Goal: Transaction & Acquisition: Purchase product/service

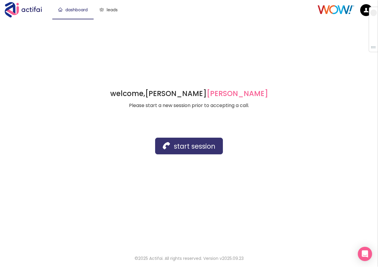
click at [168, 144] on button "start session" at bounding box center [189, 145] width 68 height 17
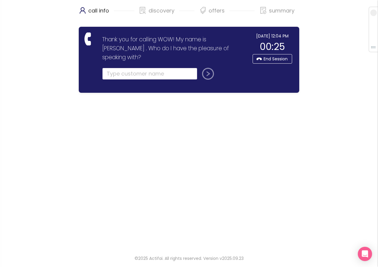
click at [130, 68] on input "text" at bounding box center [149, 74] width 95 height 12
type input "seryal"
click at [204, 68] on button "submit" at bounding box center [206, 74] width 14 height 12
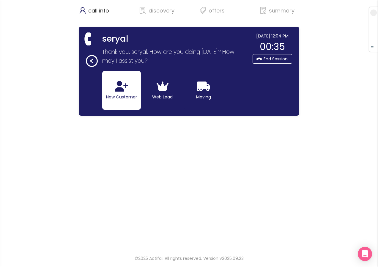
click at [109, 99] on button "New Customer" at bounding box center [121, 90] width 39 height 39
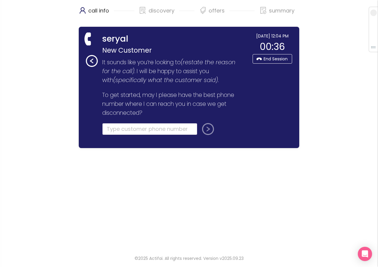
click at [112, 128] on input "tel" at bounding box center [149, 129] width 95 height 12
type input "[PHONE_NUMBER]"
click at [206, 130] on button "submit" at bounding box center [206, 129] width 14 height 12
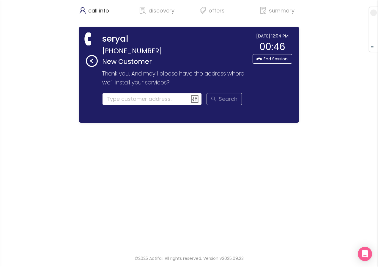
click at [120, 99] on input at bounding box center [152, 99] width 100 height 12
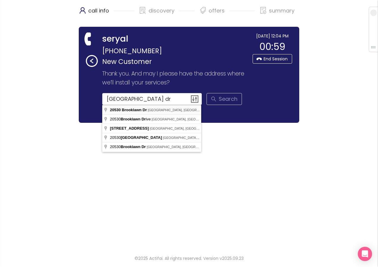
type input "[STREET_ADDRESS]"
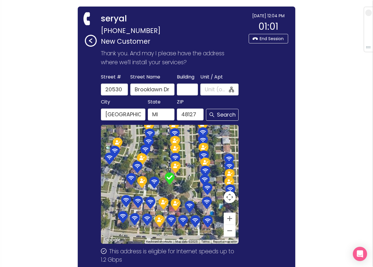
scroll to position [71, 0]
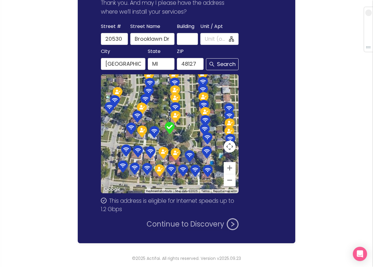
click at [186, 226] on button "Continue to Discovery" at bounding box center [193, 224] width 92 height 12
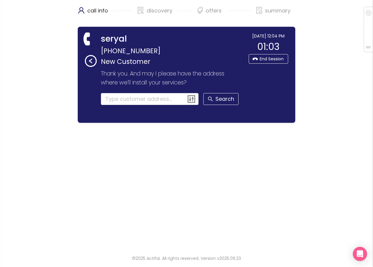
scroll to position [0, 0]
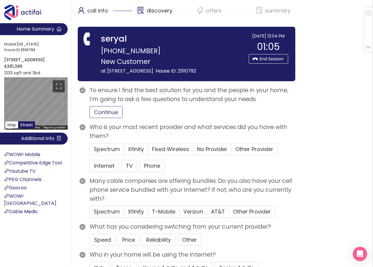
click at [104, 118] on button "Continue" at bounding box center [106, 112] width 33 height 12
click at [96, 172] on button "Internet" at bounding box center [104, 166] width 29 height 12
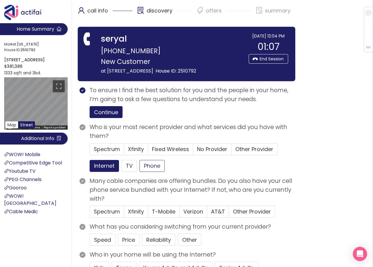
click at [148, 172] on button "Phone" at bounding box center [151, 166] width 25 height 12
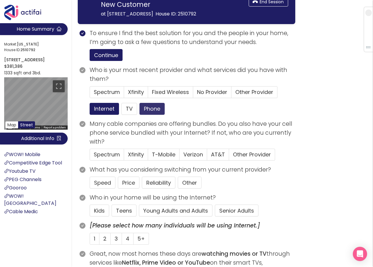
scroll to position [59, 0]
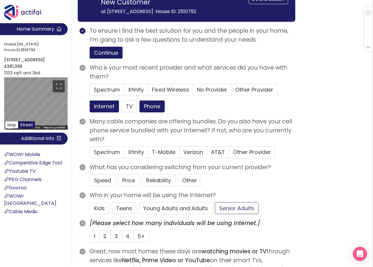
click at [238, 214] on button "Senior Adults" at bounding box center [237, 208] width 44 height 12
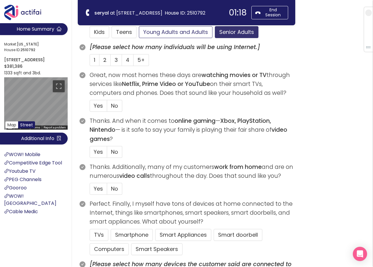
scroll to position [178, 0]
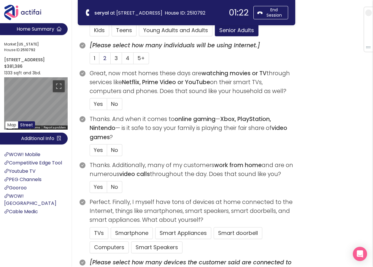
click at [106, 58] on span "2" at bounding box center [104, 57] width 3 height 7
click at [99, 60] on input "2" at bounding box center [99, 60] width 0 height 0
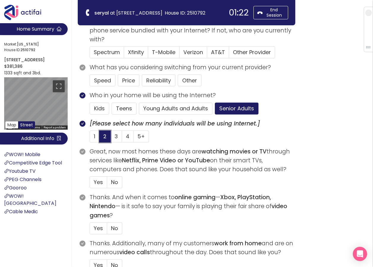
scroll to position [89, 0]
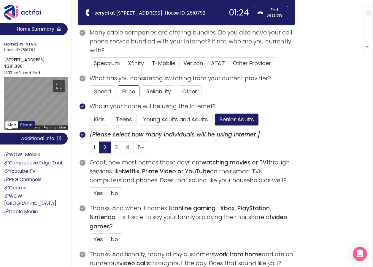
click at [126, 88] on button "Price" at bounding box center [129, 91] width 22 height 12
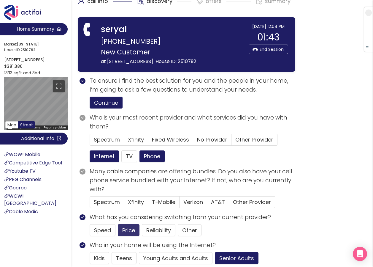
scroll to position [0, 0]
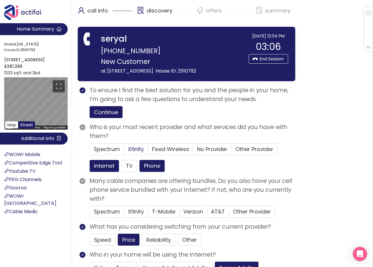
click at [128, 153] on span "Xfinity" at bounding box center [136, 148] width 16 height 7
click at [124, 151] on input "Xfinity" at bounding box center [124, 151] width 0 height 0
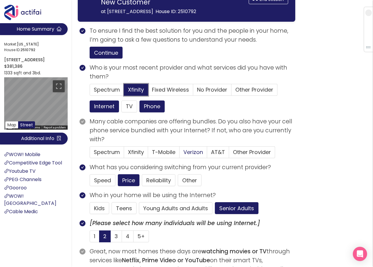
scroll to position [89, 0]
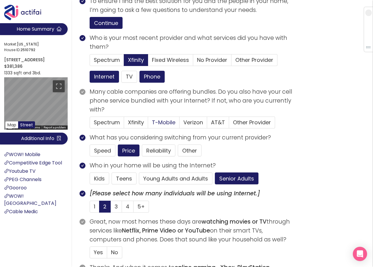
click at [156, 126] on span "T-Mobile" at bounding box center [163, 121] width 23 height 7
click at [148, 124] on input "T-Mobile" at bounding box center [148, 124] width 0 height 0
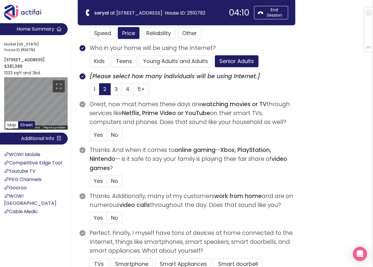
scroll to position [148, 0]
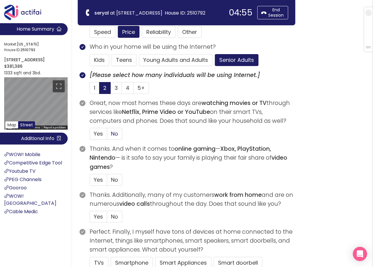
click at [113, 134] on span "No" at bounding box center [114, 133] width 7 height 7
click at [107, 135] on input "No" at bounding box center [107, 135] width 0 height 0
click at [114, 177] on span "No" at bounding box center [114, 179] width 7 height 7
click at [107, 181] on input "No" at bounding box center [107, 181] width 0 height 0
click at [110, 218] on label "No" at bounding box center [114, 216] width 15 height 12
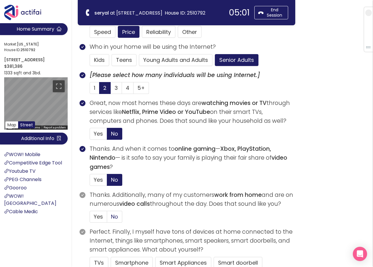
click at [107, 218] on input "No" at bounding box center [107, 218] width 0 height 0
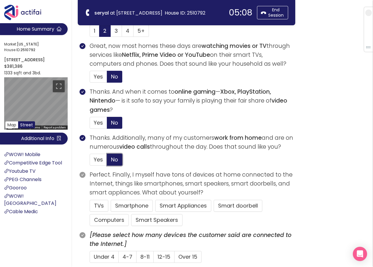
scroll to position [208, 0]
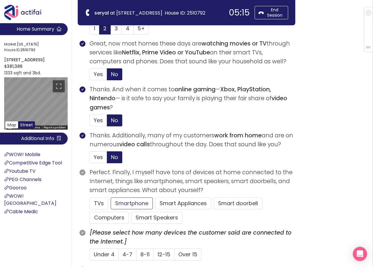
click at [117, 201] on button "Smartphone" at bounding box center [132, 203] width 42 height 12
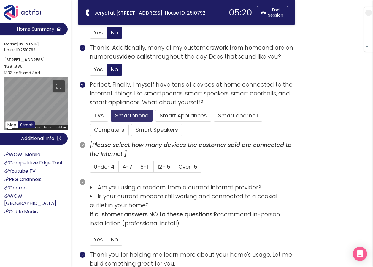
scroll to position [297, 0]
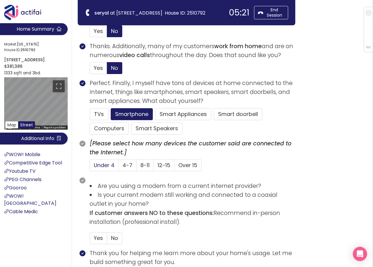
click at [108, 165] on span "Under 4" at bounding box center [104, 164] width 21 height 7
click at [90, 167] on input "Under 4" at bounding box center [90, 167] width 0 height 0
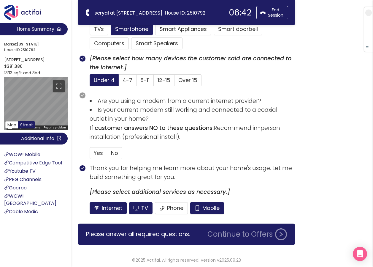
scroll to position [383, 0]
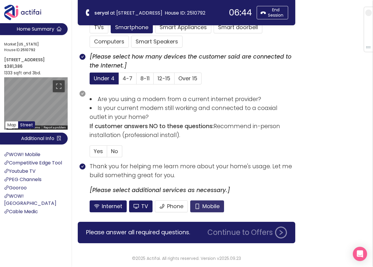
click at [201, 205] on button "Mobile" at bounding box center [207, 206] width 34 height 12
click at [145, 207] on button "TV" at bounding box center [140, 206] width 23 height 12
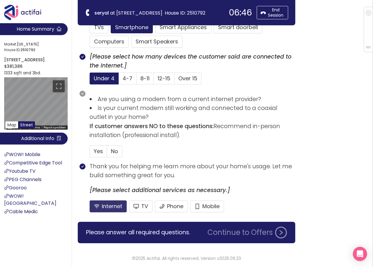
click at [115, 204] on button "Internet" at bounding box center [108, 206] width 37 height 12
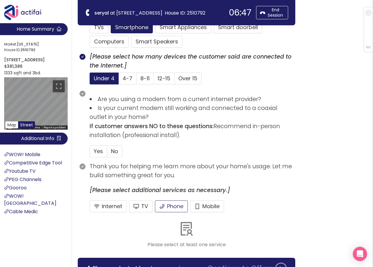
click at [174, 206] on button "Phone" at bounding box center [171, 206] width 33 height 12
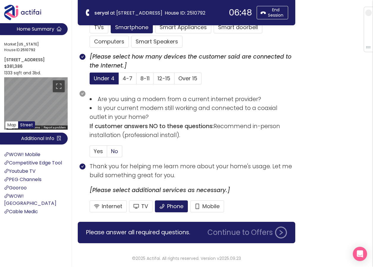
click at [116, 150] on span "No" at bounding box center [114, 150] width 7 height 7
click at [107, 153] on input "No" at bounding box center [107, 153] width 0 height 0
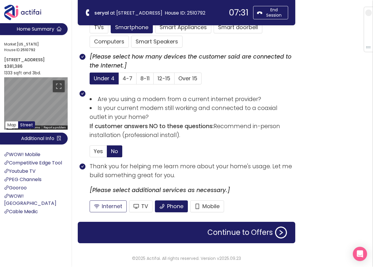
click at [109, 206] on button "Internet" at bounding box center [108, 206] width 37 height 12
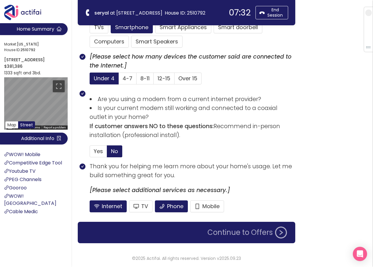
click at [247, 230] on button "Continue to Offers" at bounding box center [247, 232] width 87 height 12
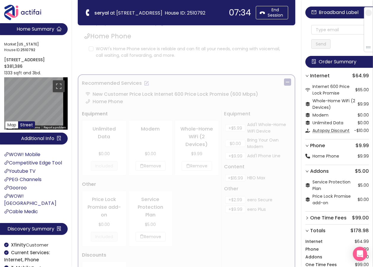
scroll to position [0, 0]
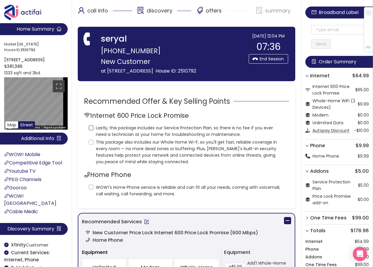
click at [91, 130] on input "Lastly, this package includes our Service Protection Plan, so there is no fee i…" at bounding box center [91, 127] width 5 height 5
checkbox input "true"
click at [91, 144] on input "This package also includes our Whole Home Wi-F, so you'll get fast, reliable co…" at bounding box center [91, 141] width 5 height 5
checkbox input "true"
click at [90, 189] on input "WOW!'s Home Phone service is reliable and can fit all your needs, coming with v…" at bounding box center [91, 186] width 5 height 5
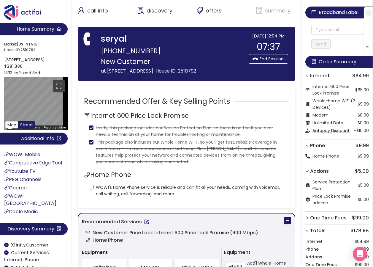
checkbox input "true"
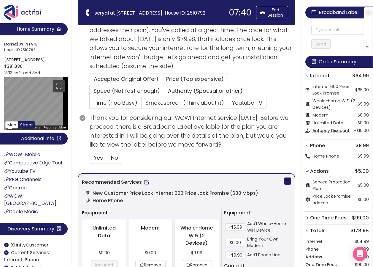
scroll to position [178, 0]
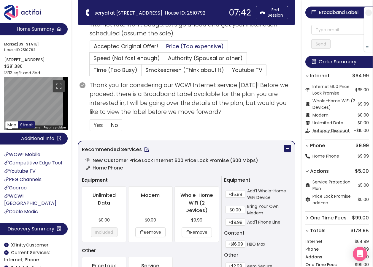
click at [168, 45] on span "Price (Too expensive)" at bounding box center [195, 45] width 58 height 7
click at [162, 48] on input "Price (Too expensive)" at bounding box center [162, 48] width 0 height 0
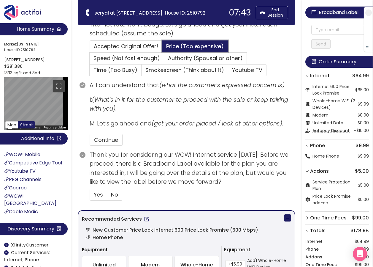
scroll to position [237, 0]
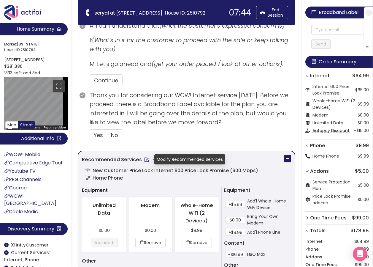
click at [145, 161] on button "button" at bounding box center [146, 159] width 9 height 9
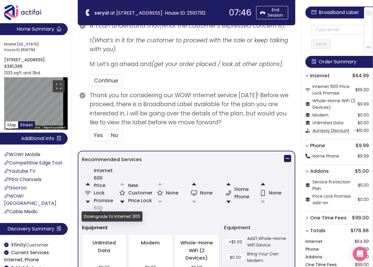
click at [88, 203] on button "button" at bounding box center [88, 202] width 12 height 12
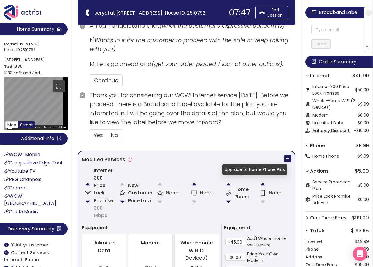
click at [229, 183] on button "button" at bounding box center [229, 184] width 12 height 12
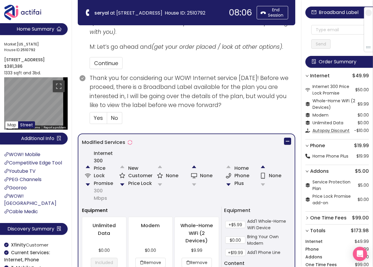
scroll to position [267, 0]
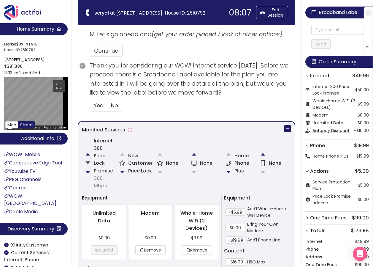
click at [123, 173] on button "button" at bounding box center [122, 172] width 12 height 12
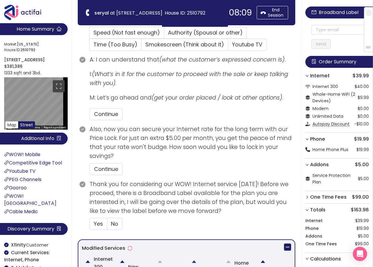
scroll to position [279, 0]
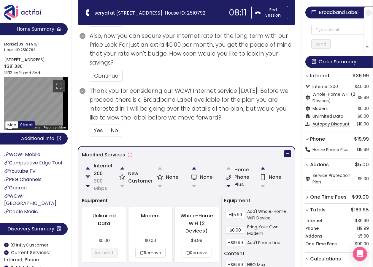
click at [121, 169] on button "button" at bounding box center [122, 168] width 12 height 12
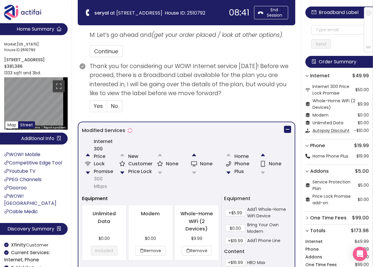
scroll to position [267, 0]
click at [122, 171] on button "button" at bounding box center [122, 172] width 12 height 12
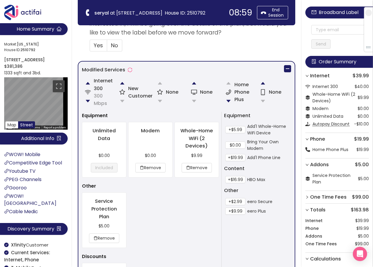
scroll to position [427, 0]
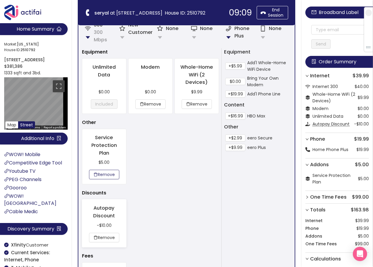
click at [102, 173] on button "Remove" at bounding box center [104, 173] width 30 height 9
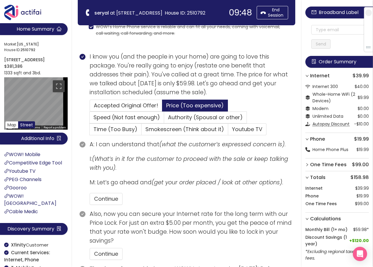
scroll to position [101, 0]
click at [176, 116] on span "Authority (Spousal or other)" at bounding box center [205, 117] width 75 height 7
click at [164, 119] on input "Authority (Spousal or other)" at bounding box center [164, 119] width 0 height 0
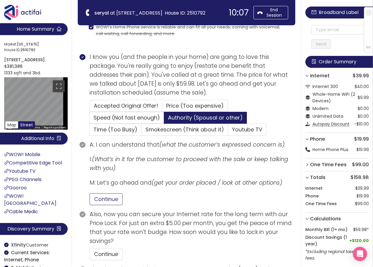
click at [113, 201] on button "Continue" at bounding box center [106, 199] width 33 height 12
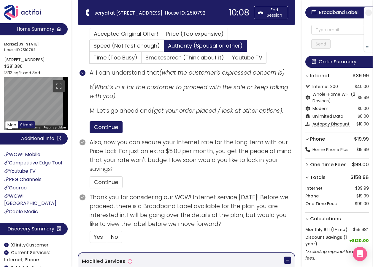
scroll to position [190, 0]
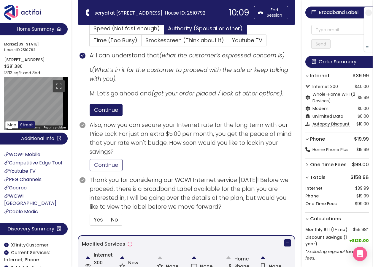
click at [114, 164] on button "Continue" at bounding box center [106, 165] width 33 height 12
click at [116, 219] on span "No" at bounding box center [114, 218] width 7 height 7
click at [107, 221] on input "No" at bounding box center [107, 221] width 0 height 0
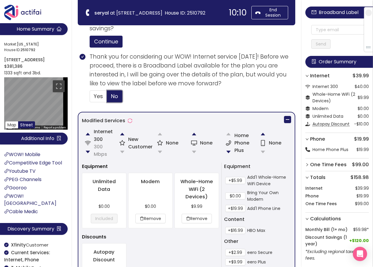
scroll to position [454, 0]
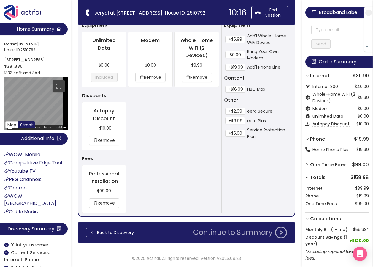
click at [225, 232] on button "Continue to Summary" at bounding box center [240, 232] width 101 height 12
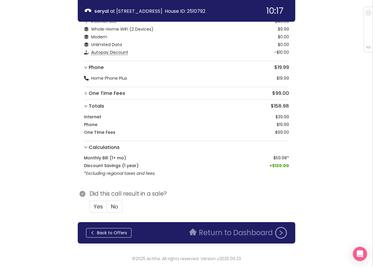
scroll to position [47, 0]
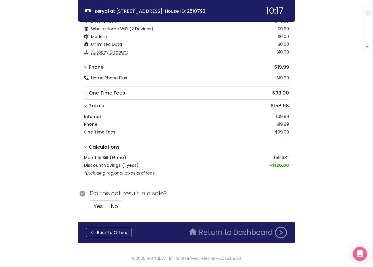
click at [116, 205] on span "No" at bounding box center [114, 205] width 7 height 7
click at [107, 208] on input "No" at bounding box center [107, 208] width 0 height 0
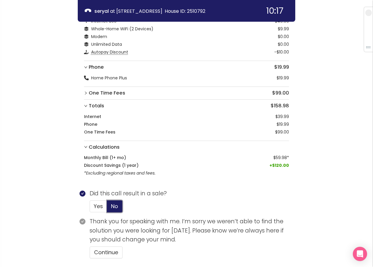
scroll to position [93, 0]
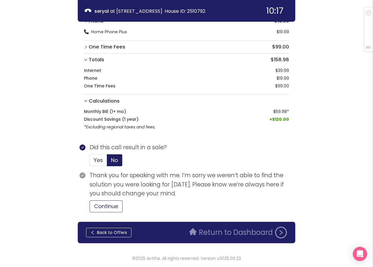
click at [107, 207] on button "Continue" at bounding box center [106, 206] width 33 height 12
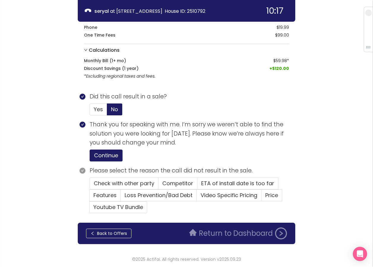
scroll to position [145, 0]
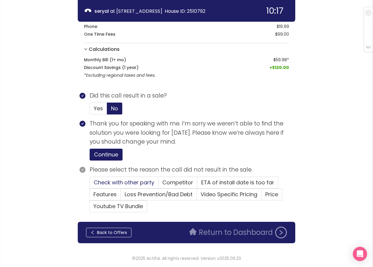
click at [129, 179] on span "Check with other party" at bounding box center [124, 181] width 61 height 7
click at [90, 184] on input "Check with other party" at bounding box center [90, 184] width 0 height 0
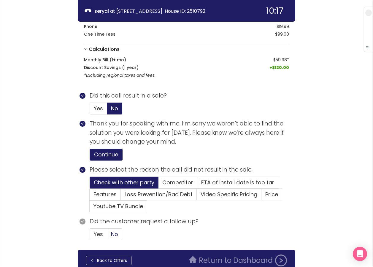
click at [114, 233] on span "No" at bounding box center [114, 233] width 7 height 7
click at [107, 236] on input "No" at bounding box center [107, 236] width 0 height 0
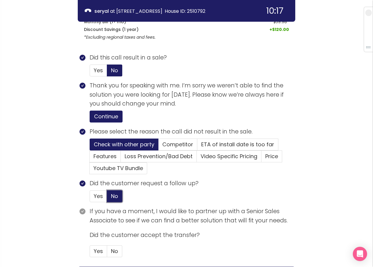
scroll to position [227, 0]
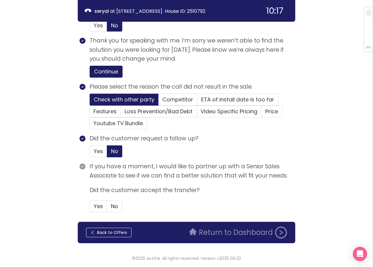
click at [115, 209] on span "No" at bounding box center [114, 205] width 7 height 7
click at [107, 208] on input "No" at bounding box center [107, 208] width 0 height 0
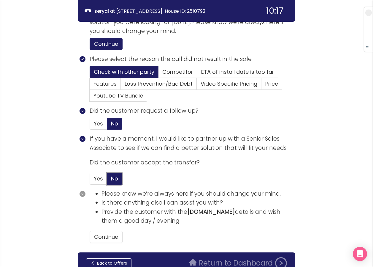
scroll to position [286, 0]
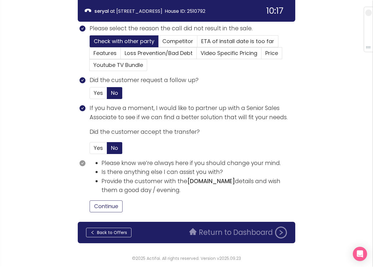
click at [101, 207] on button "Continue" at bounding box center [106, 206] width 33 height 12
click at [210, 232] on button "Return to Dashboard" at bounding box center [238, 232] width 105 height 12
